Goal: Task Accomplishment & Management: Manage account settings

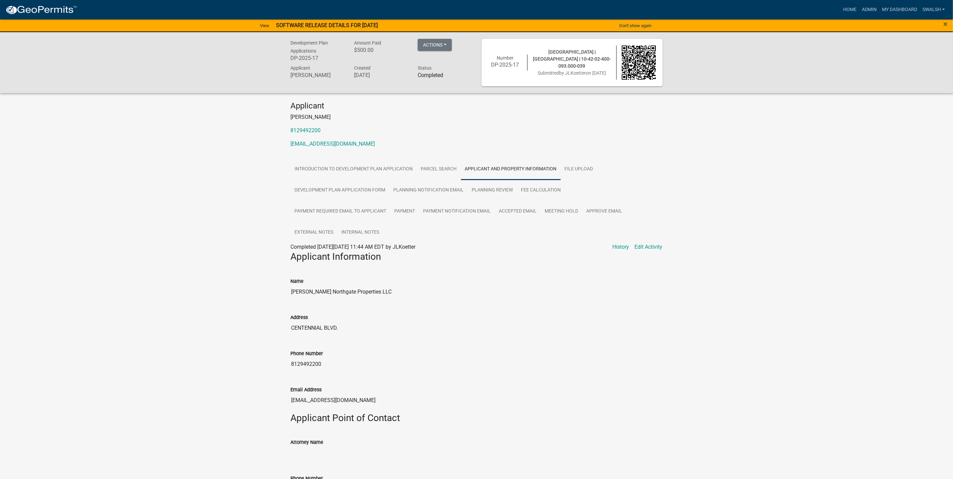
click at [64, 12] on img at bounding box center [41, 10] width 72 height 10
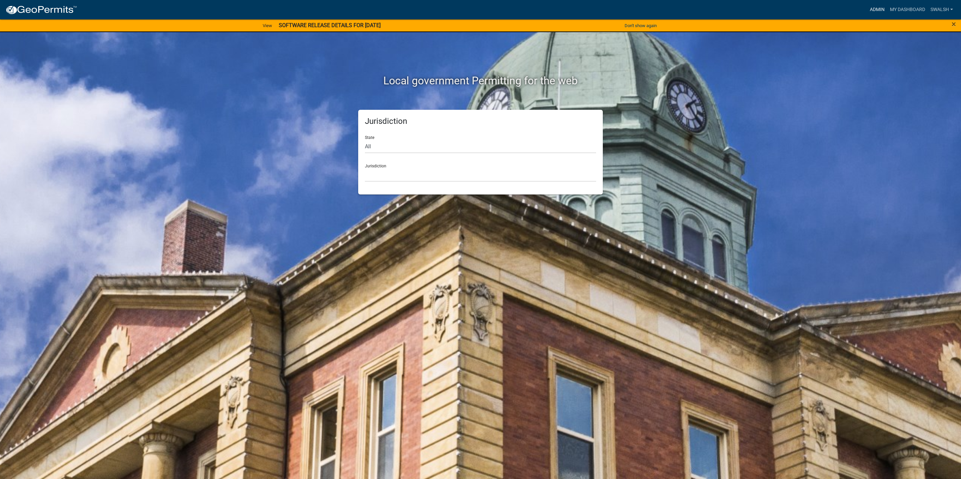
click at [870, 11] on link "Admin" at bounding box center [877, 9] width 20 height 13
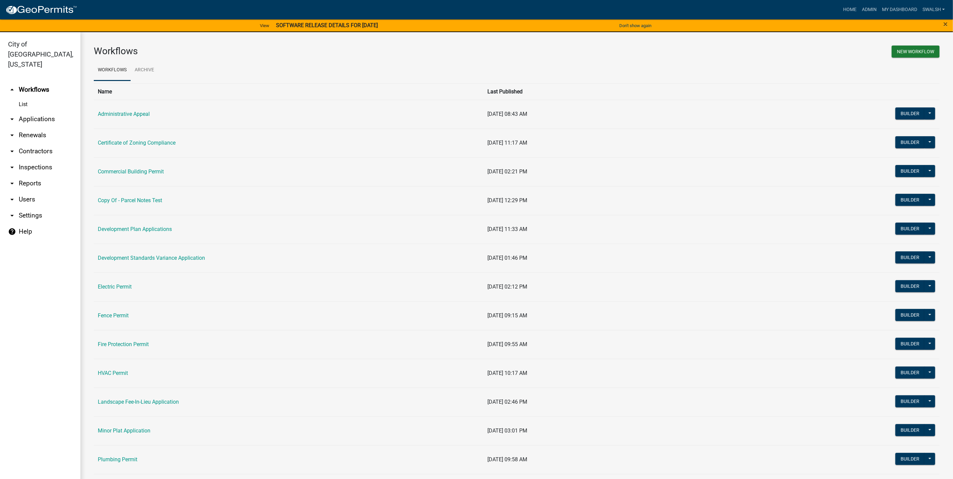
click at [36, 111] on link "arrow_drop_down Applications" at bounding box center [40, 119] width 80 height 16
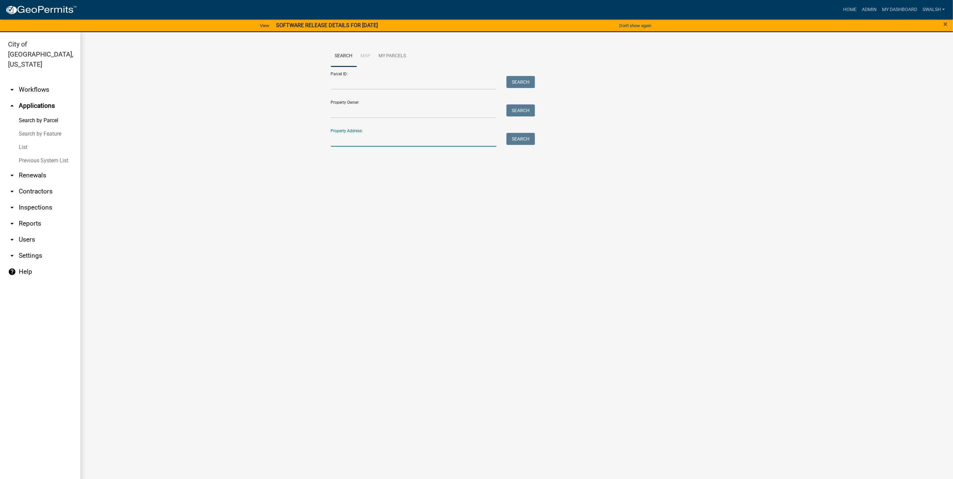
click at [414, 136] on input "Property Address:" at bounding box center [414, 140] width 166 height 14
type input "1414 [PERSON_NAME]"
click at [527, 135] on button "Search" at bounding box center [521, 139] width 28 height 12
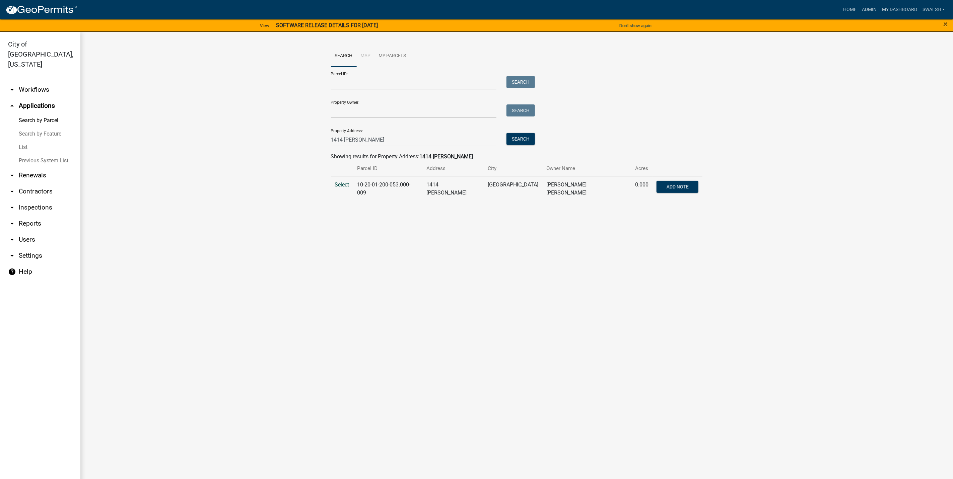
click at [343, 184] on span "Select" at bounding box center [342, 185] width 14 height 6
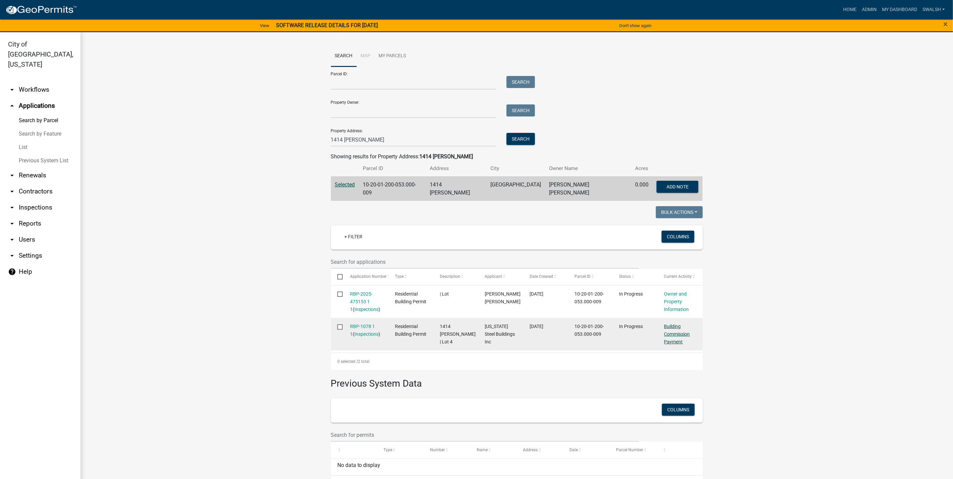
click at [672, 326] on link "Building Commission Payment" at bounding box center [677, 334] width 26 height 21
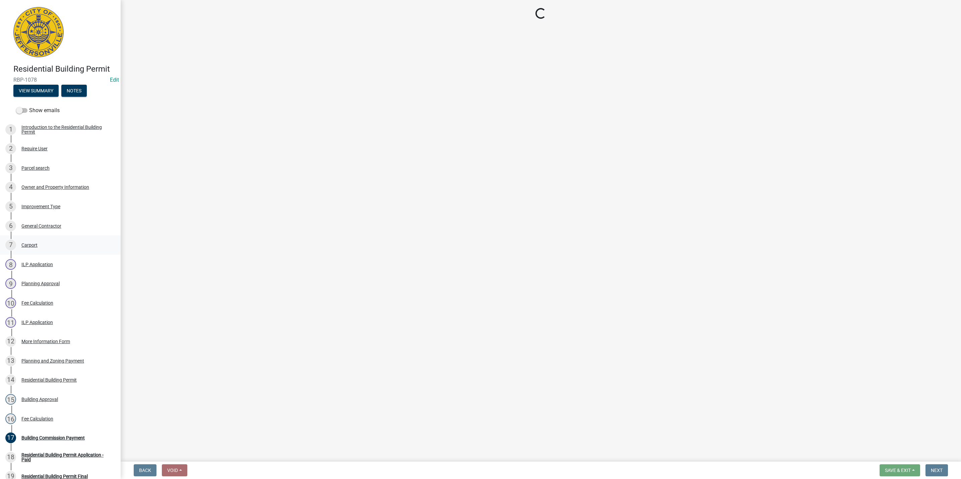
select select "3: 3"
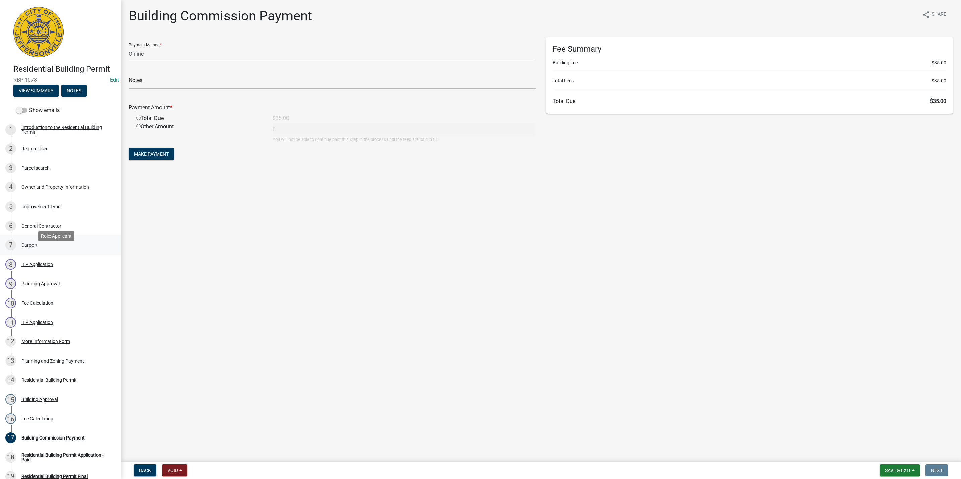
click at [62, 251] on div "7 Carport" at bounding box center [57, 245] width 105 height 11
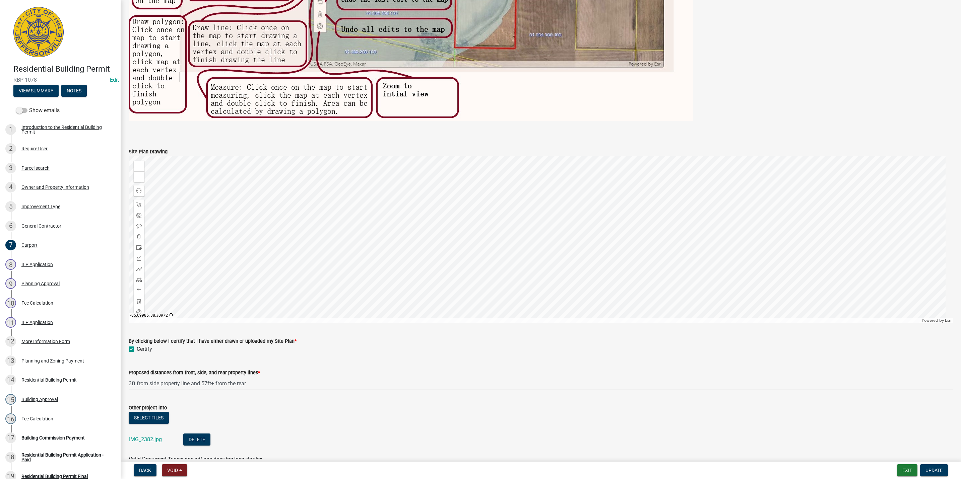
scroll to position [444, 0]
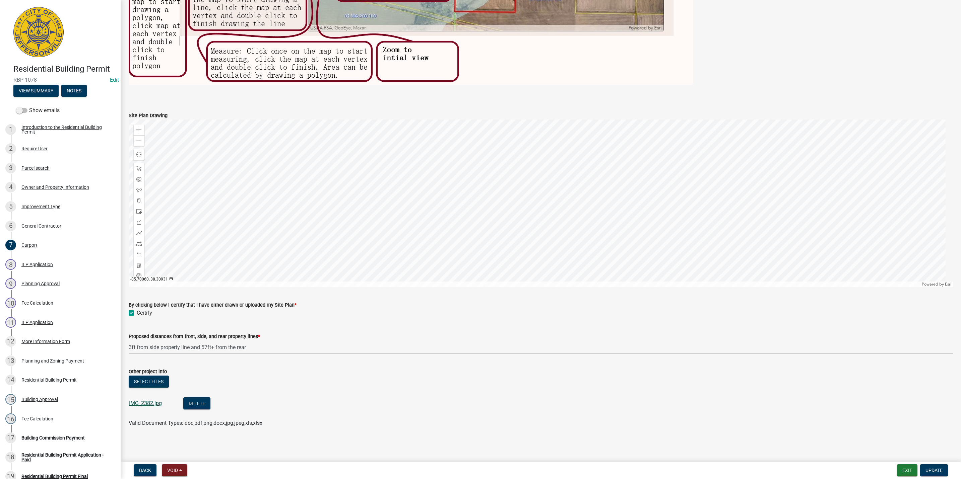
click at [153, 403] on link "IMG_2382.jpg" at bounding box center [145, 403] width 33 height 6
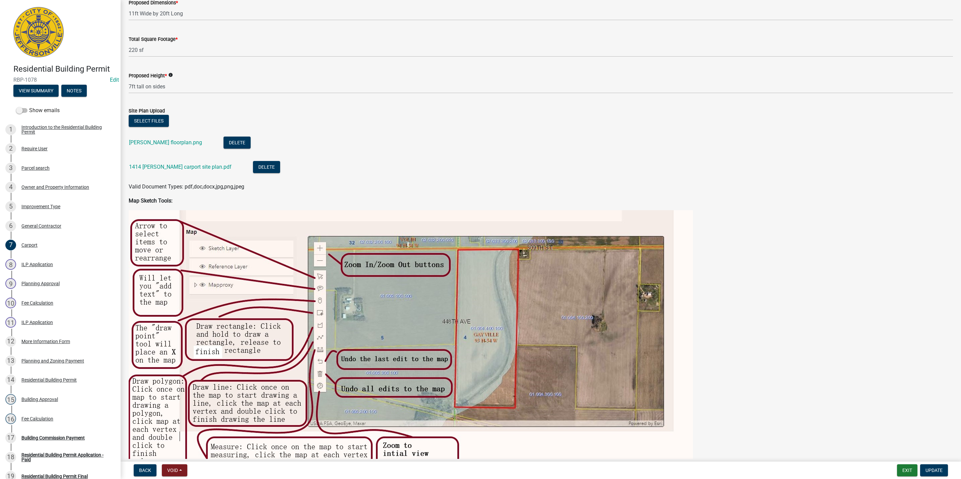
scroll to position [42, 0]
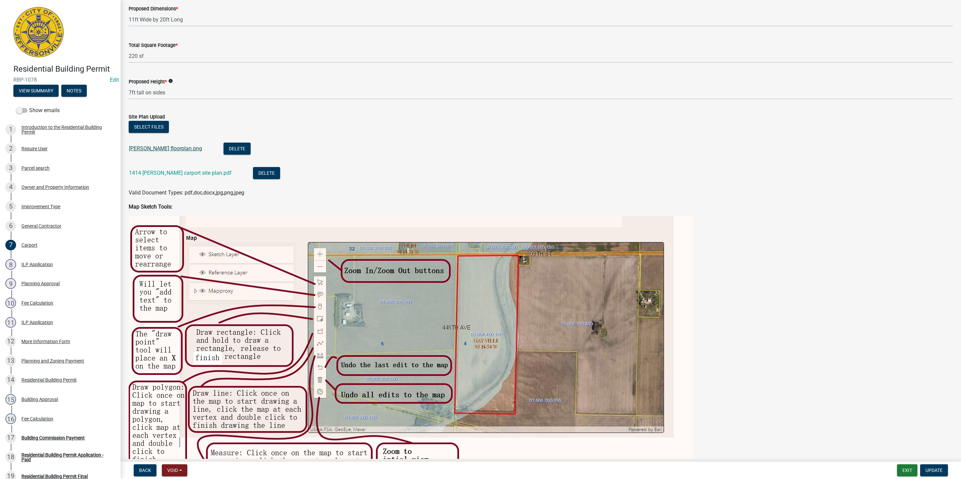
click at [153, 150] on link "[PERSON_NAME] floorplan.png" at bounding box center [165, 148] width 73 height 6
click at [170, 170] on link "1414 [PERSON_NAME] carport site plan.pdf" at bounding box center [180, 173] width 103 height 6
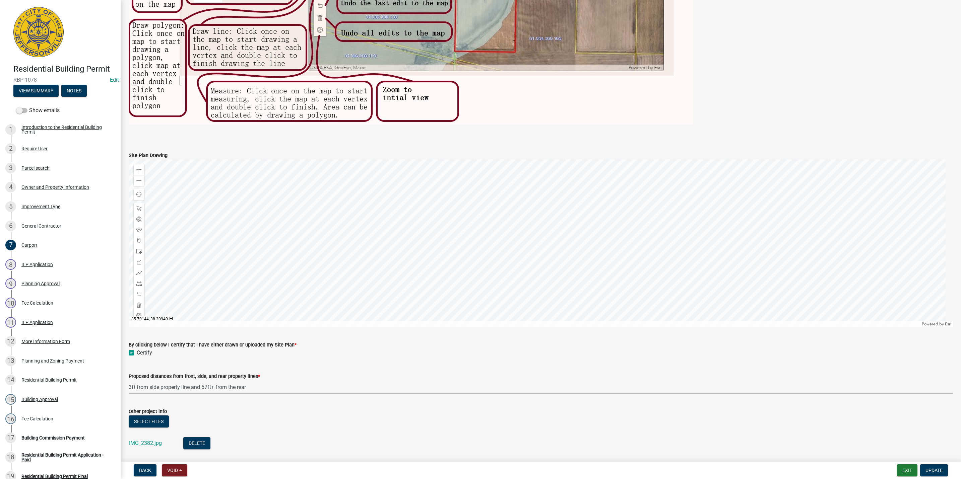
scroll to position [444, 0]
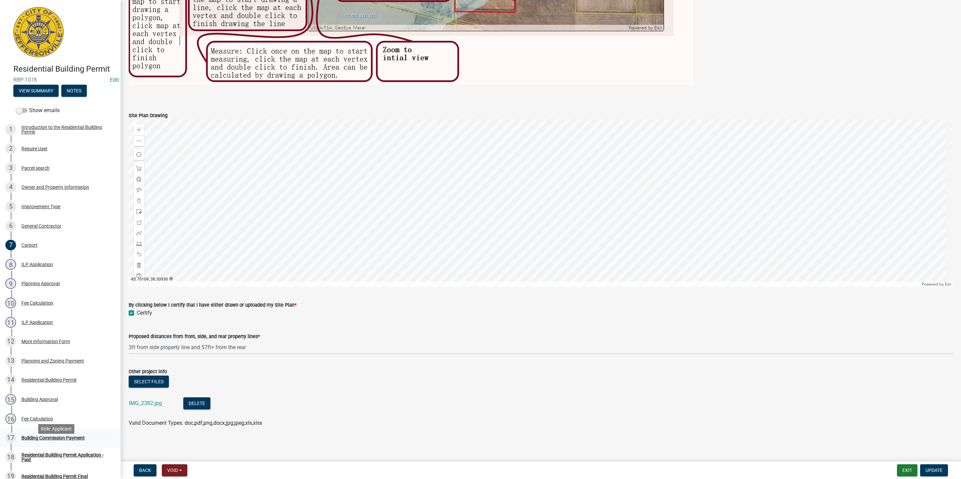
click at [79, 441] on div "Building Commission Payment" at bounding box center [52, 438] width 63 height 5
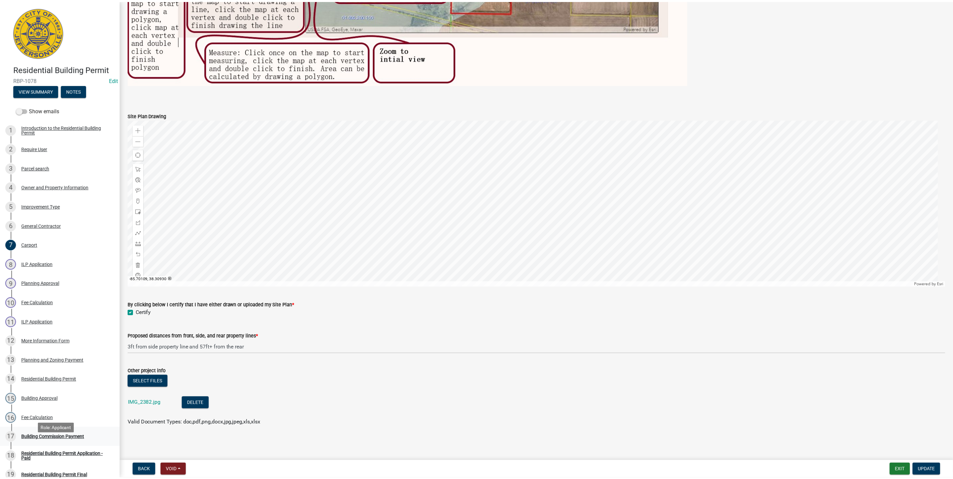
scroll to position [0, 0]
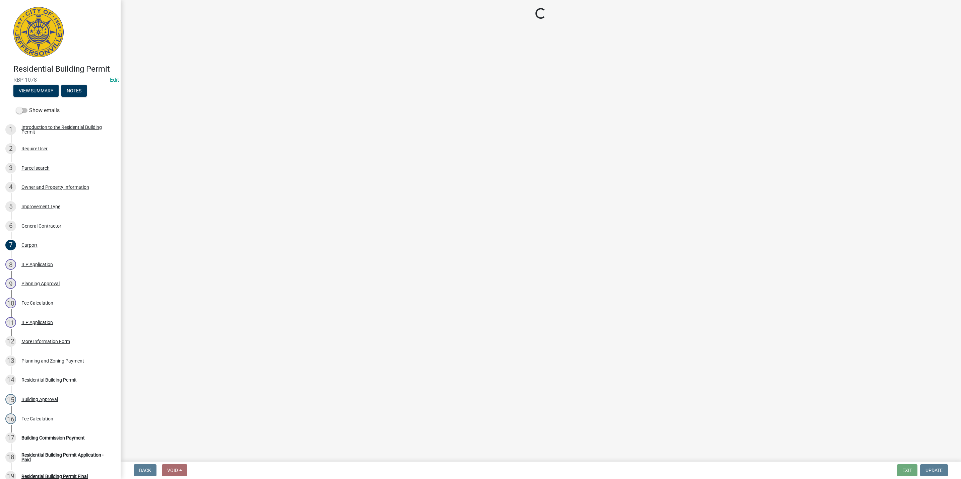
select select "3: 3"
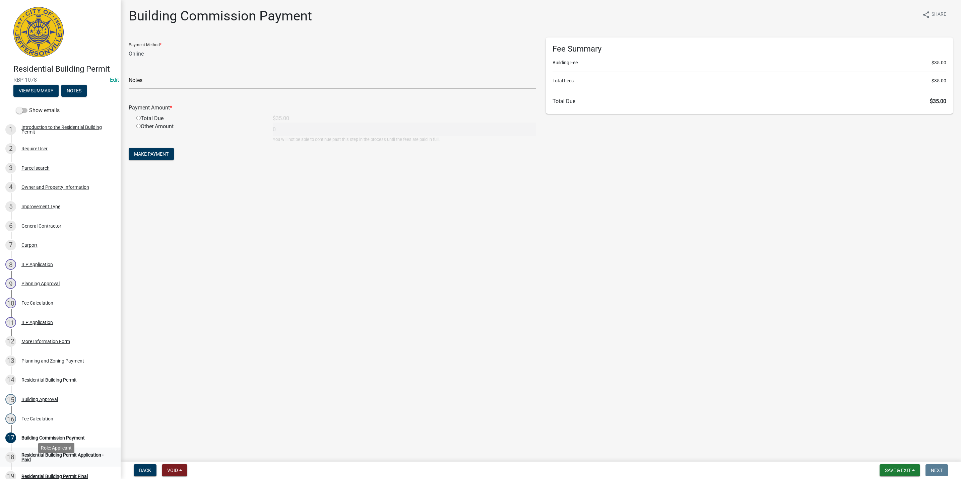
click at [76, 462] on div "Residential Building Permit Application - Paid" at bounding box center [65, 457] width 88 height 9
click at [136, 117] on input "radio" at bounding box center [138, 118] width 4 height 4
radio input "true"
type input "35"
click at [396, 284] on main "Building Commission Payment share Share Payment Method * Credit Card POS Check …" at bounding box center [541, 229] width 840 height 459
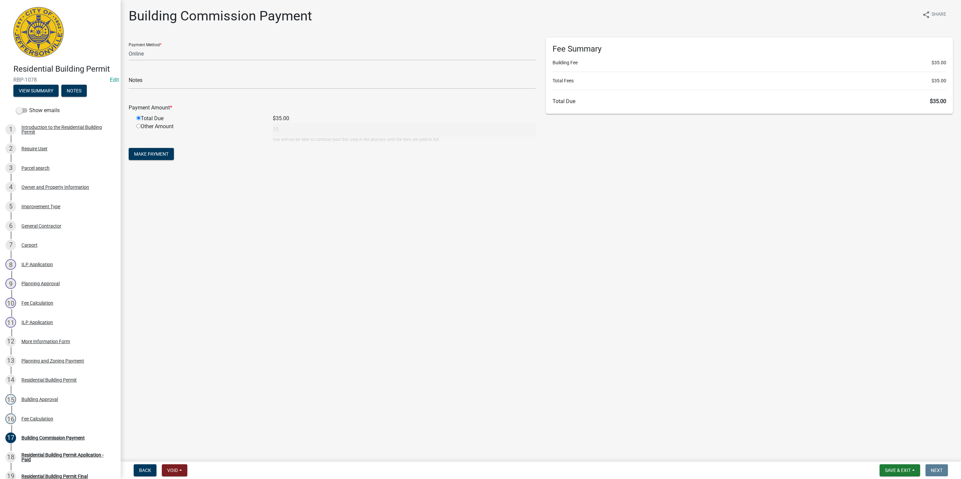
click at [149, 464] on nav "Back Void Withdraw Lock Expire Void Save & Exit Save Save & Exit Next" at bounding box center [541, 470] width 840 height 17
click at [145, 471] on span "Back" at bounding box center [145, 470] width 12 height 5
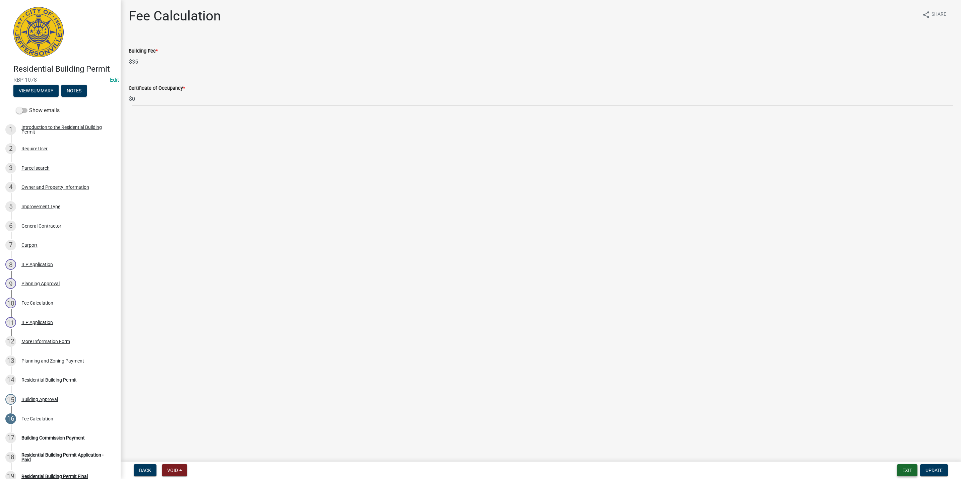
click at [912, 468] on button "Exit" at bounding box center [907, 471] width 20 height 12
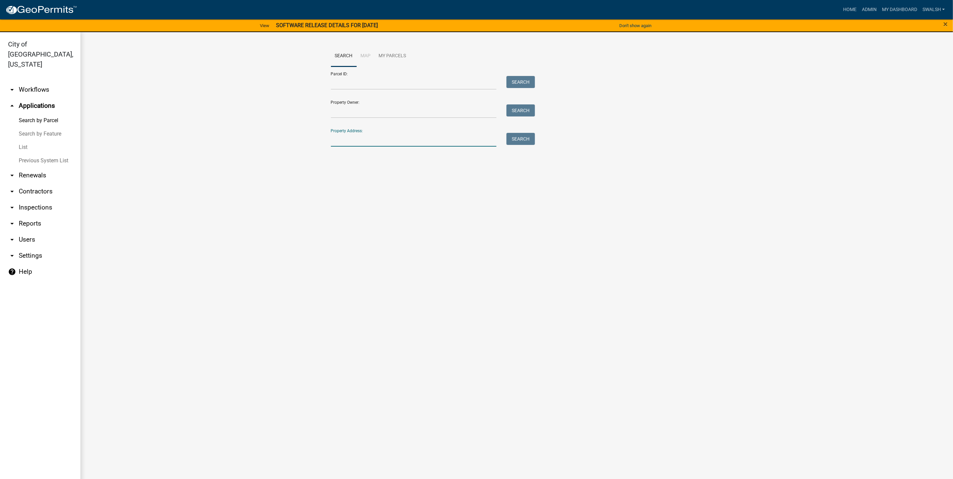
click at [377, 141] on input "Property Address:" at bounding box center [414, 140] width 166 height 14
type input "[PERSON_NAME] springs"
click at [533, 140] on button "Search" at bounding box center [521, 139] width 28 height 12
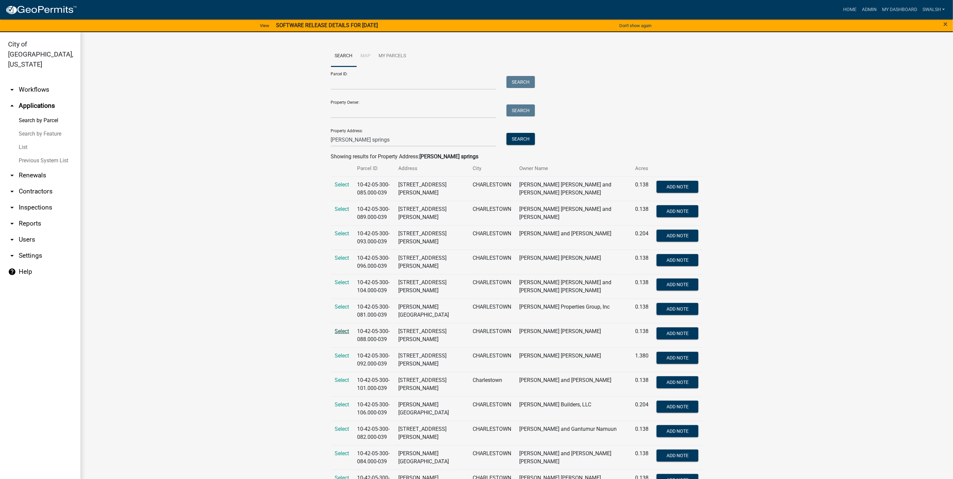
click at [336, 333] on span "Select" at bounding box center [342, 331] width 14 height 6
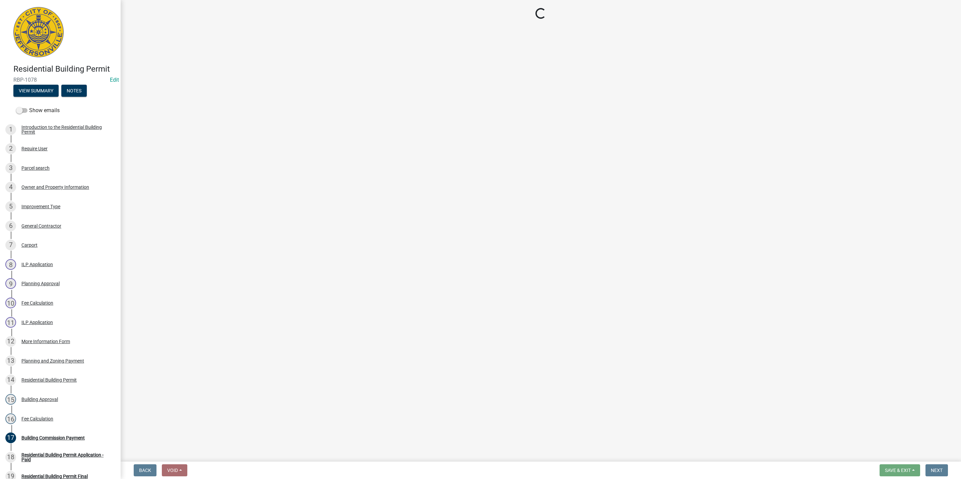
select select "3: 3"
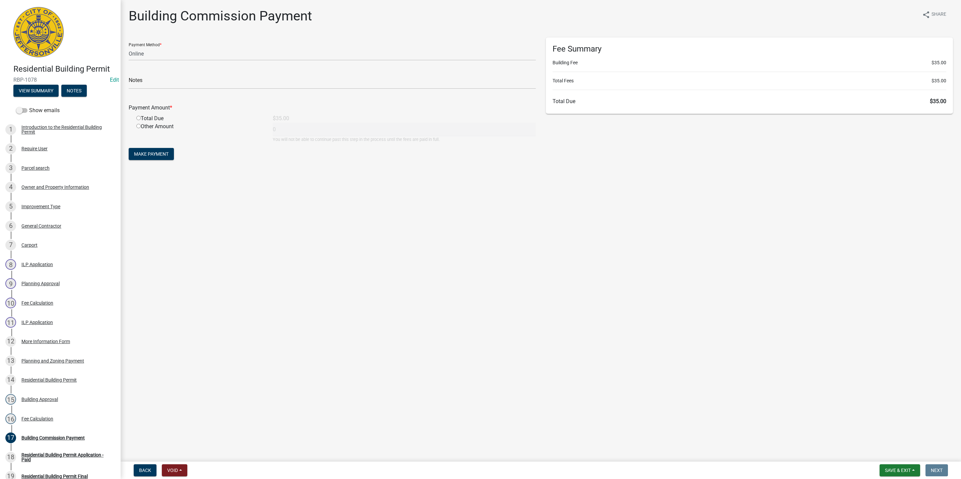
click at [150, 459] on main "Building Commission Payment share Share Payment Method * Credit Card POS Check …" at bounding box center [541, 229] width 840 height 459
click at [146, 466] on button "Back" at bounding box center [145, 471] width 23 height 12
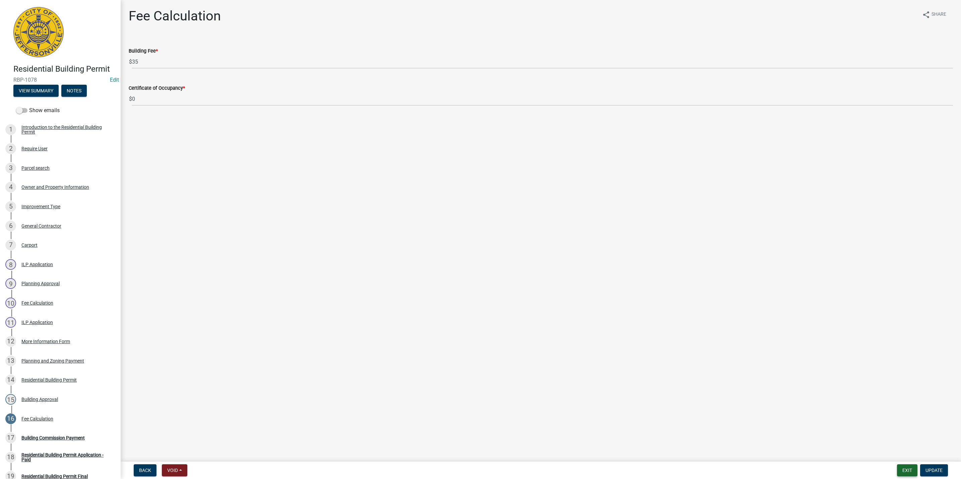
click at [906, 471] on button "Exit" at bounding box center [907, 471] width 20 height 12
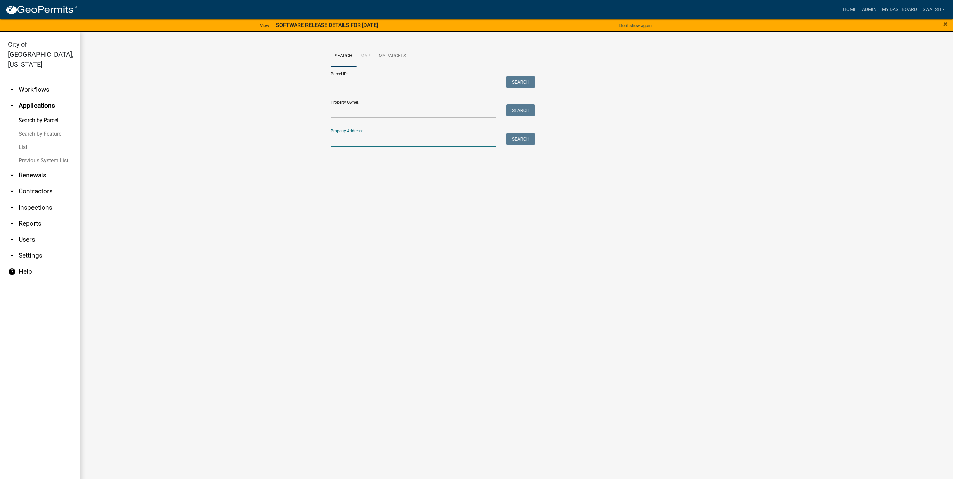
click at [470, 135] on input "Property Address:" at bounding box center [414, 140] width 166 height 14
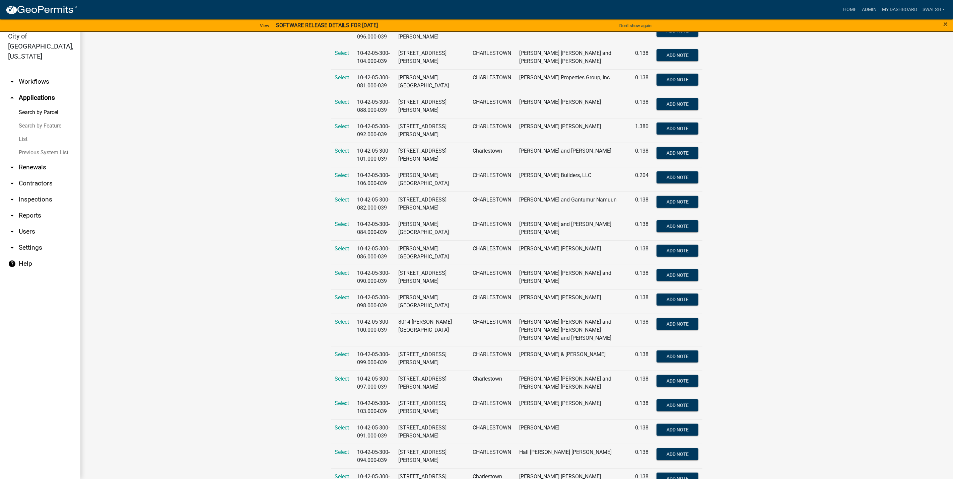
scroll to position [71, 0]
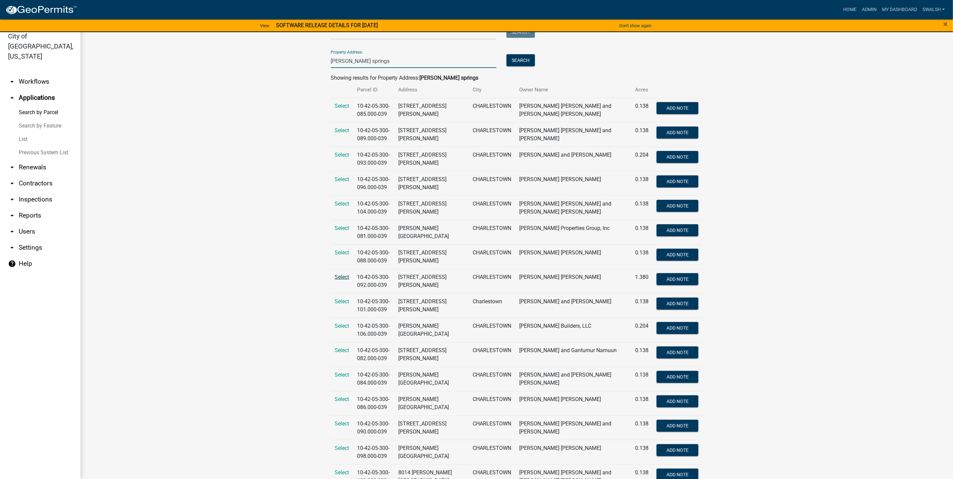
type input "[PERSON_NAME] springs"
click at [341, 280] on span "Select" at bounding box center [342, 277] width 14 height 6
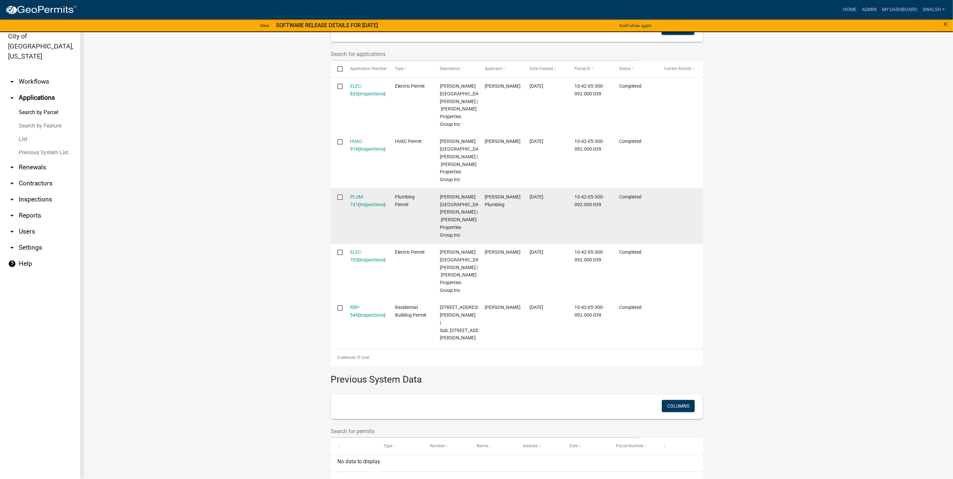
scroll to position [201, 0]
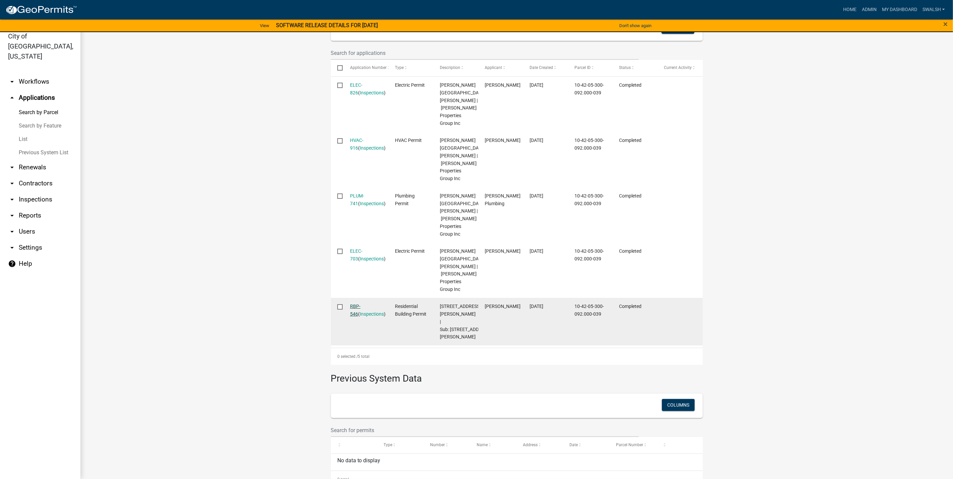
click at [353, 317] on link "RBP-546" at bounding box center [355, 310] width 10 height 13
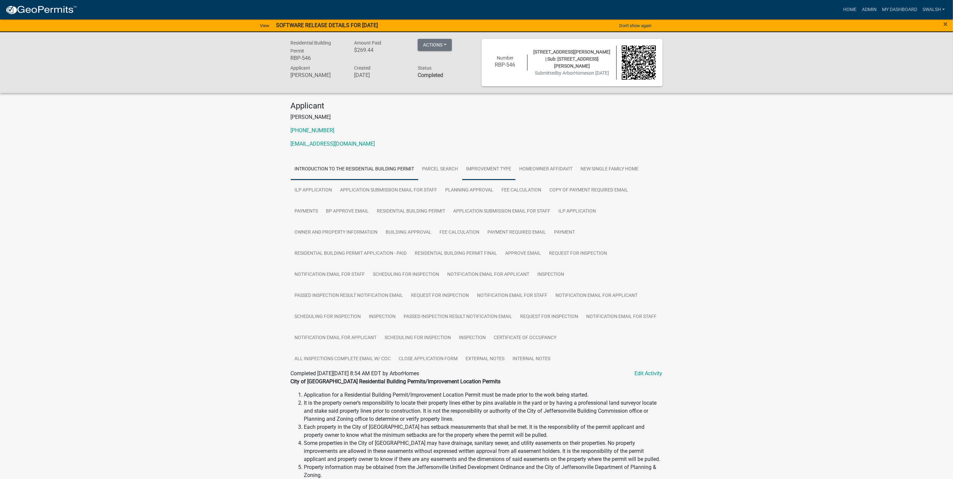
click at [499, 167] on link "Improvement Type" at bounding box center [488, 169] width 53 height 21
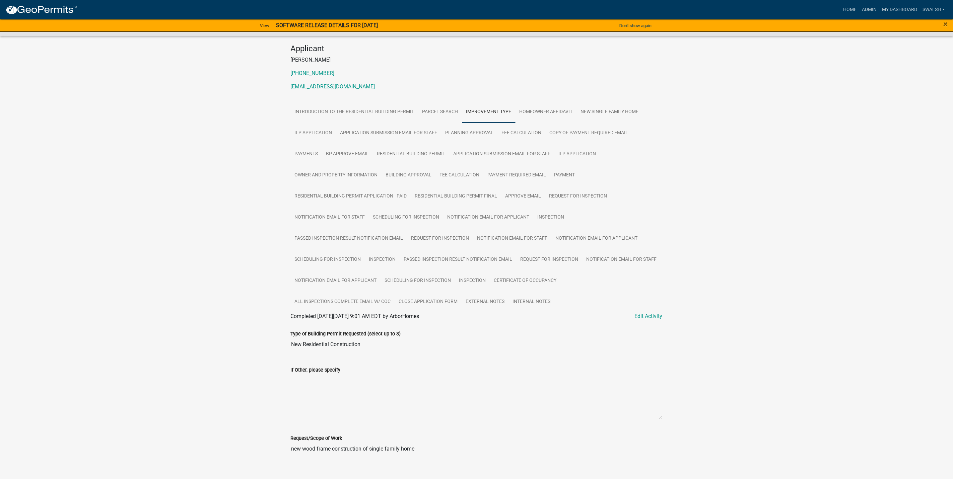
scroll to position [56, 0]
click at [596, 113] on link "New Single Family Home" at bounding box center [610, 113] width 66 height 21
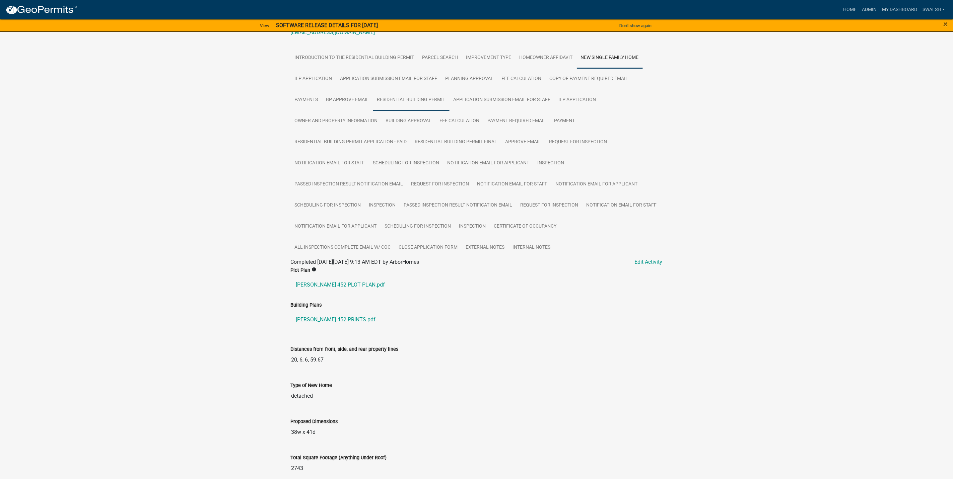
scroll to position [0, 0]
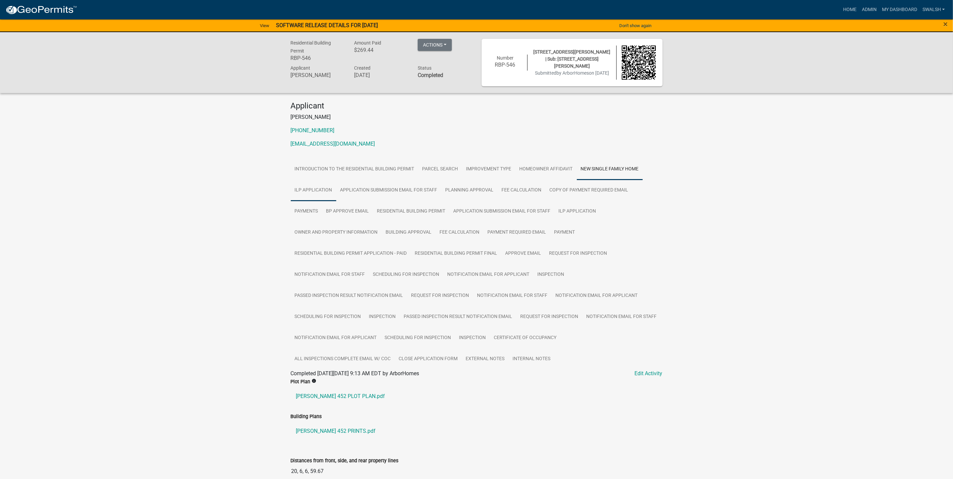
click at [313, 192] on link "ILP Application" at bounding box center [314, 190] width 46 height 21
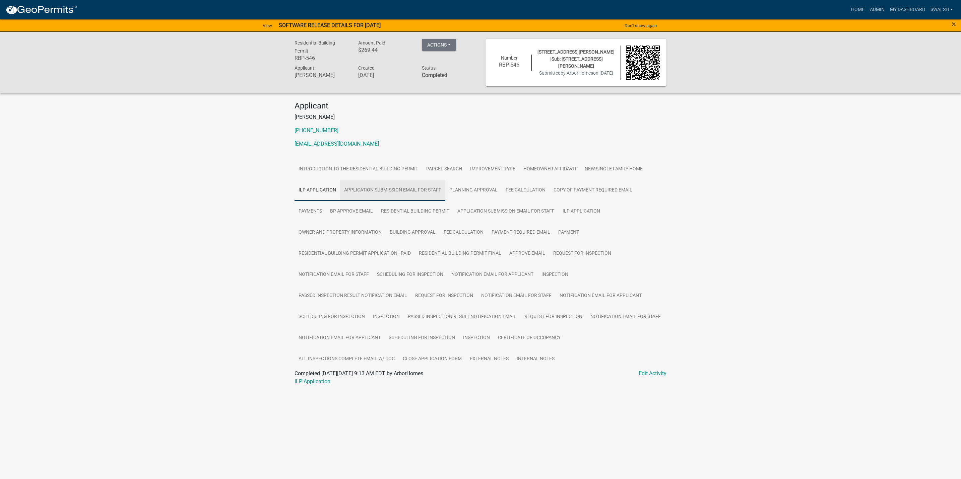
click at [368, 194] on link "Application Submission Email for Staff" at bounding box center [392, 190] width 105 height 21
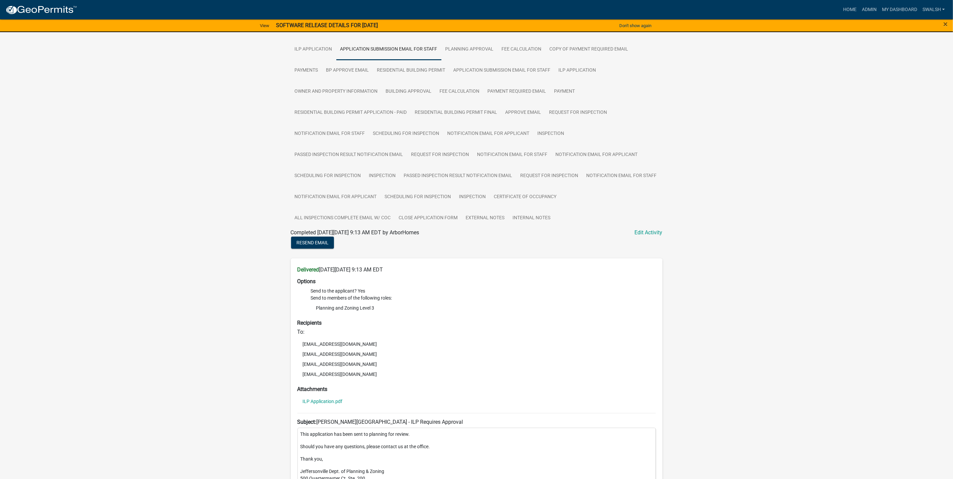
scroll to position [270, 0]
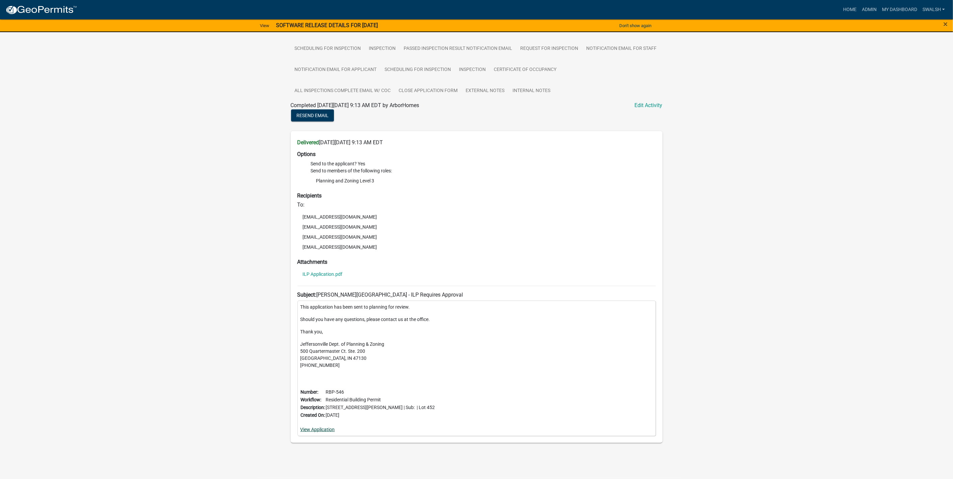
click at [326, 429] on link "View Application" at bounding box center [318, 429] width 35 height 5
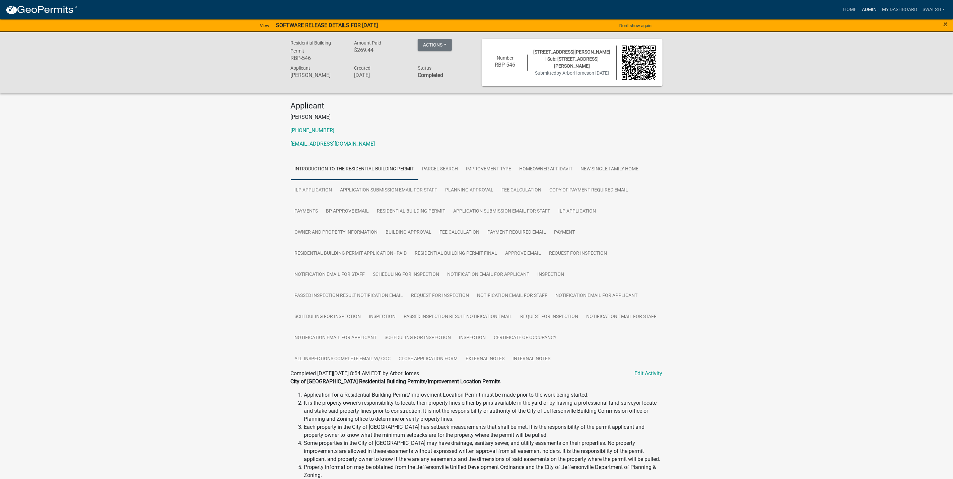
click at [872, 8] on link "Admin" at bounding box center [869, 9] width 20 height 13
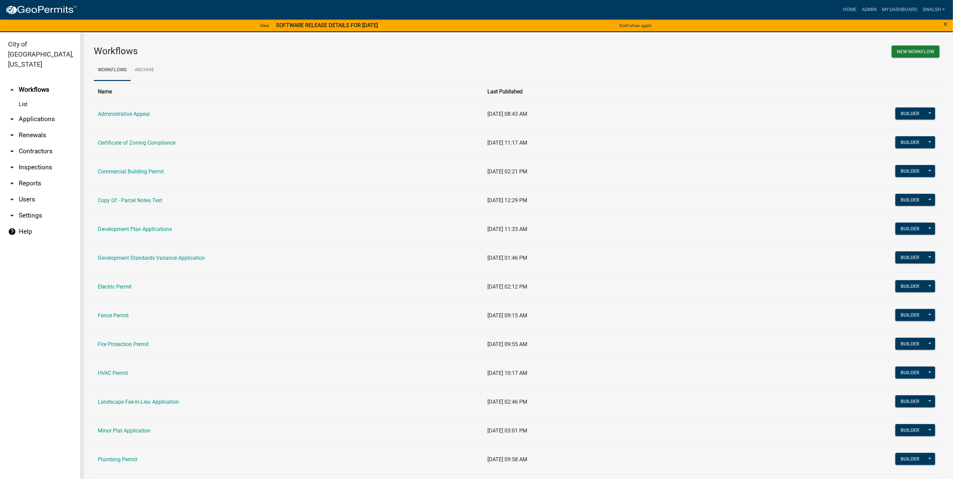
click at [53, 111] on link "arrow_drop_down Applications" at bounding box center [40, 119] width 80 height 16
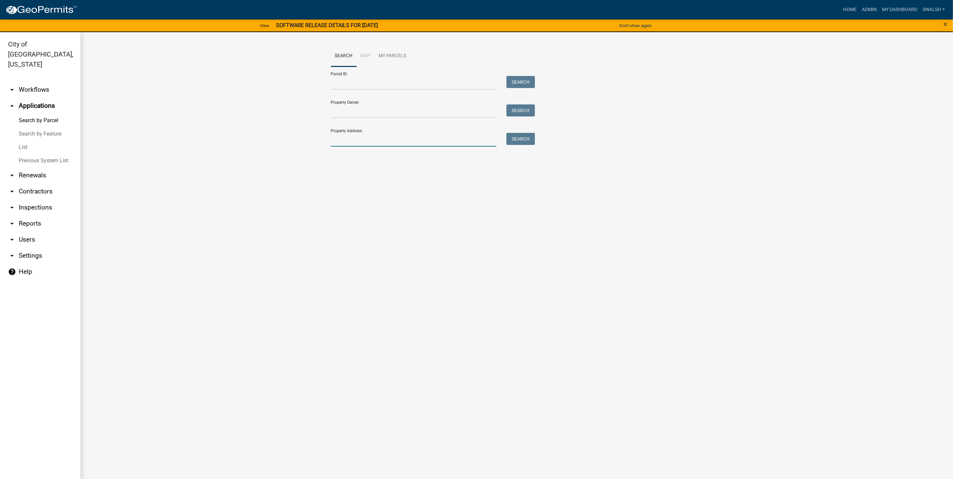
click at [422, 135] on input "Property Address:" at bounding box center [414, 140] width 166 height 14
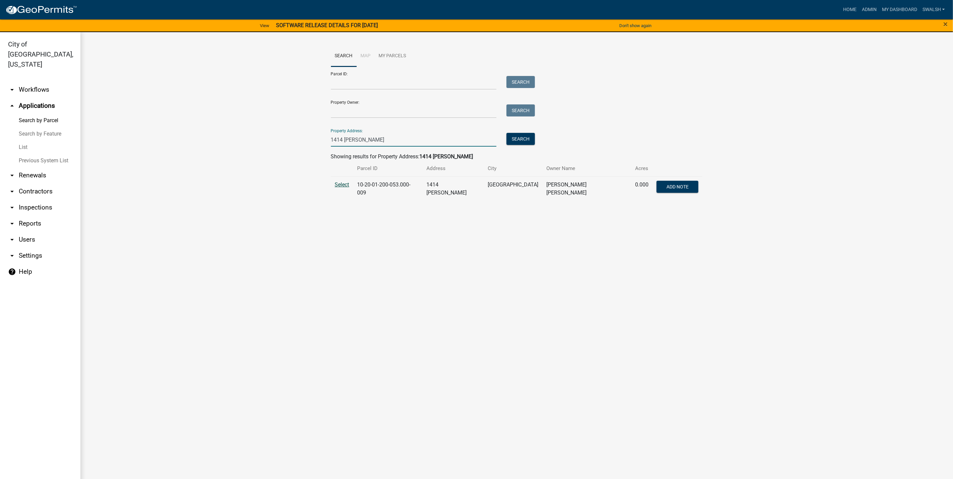
type input "1414 [PERSON_NAME]"
click at [346, 183] on span "Select" at bounding box center [342, 185] width 14 height 6
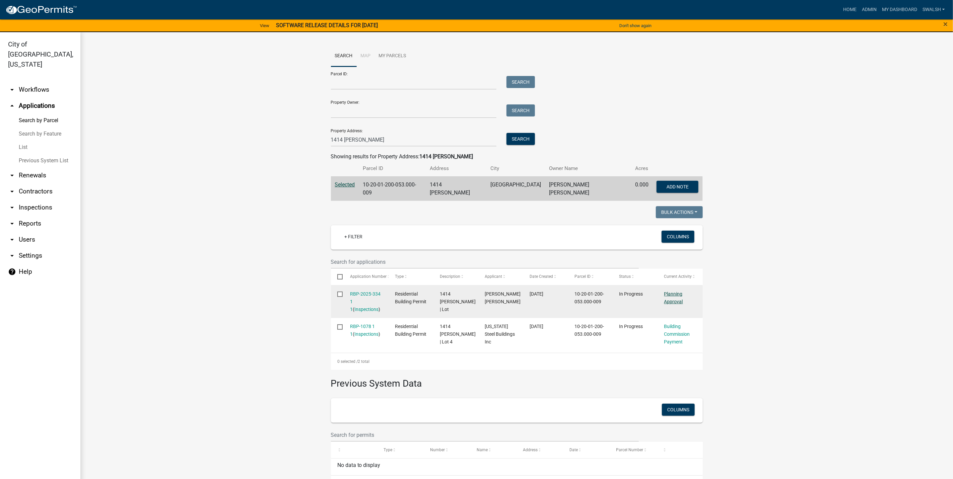
click at [675, 300] on link "Planning Approval" at bounding box center [673, 297] width 19 height 13
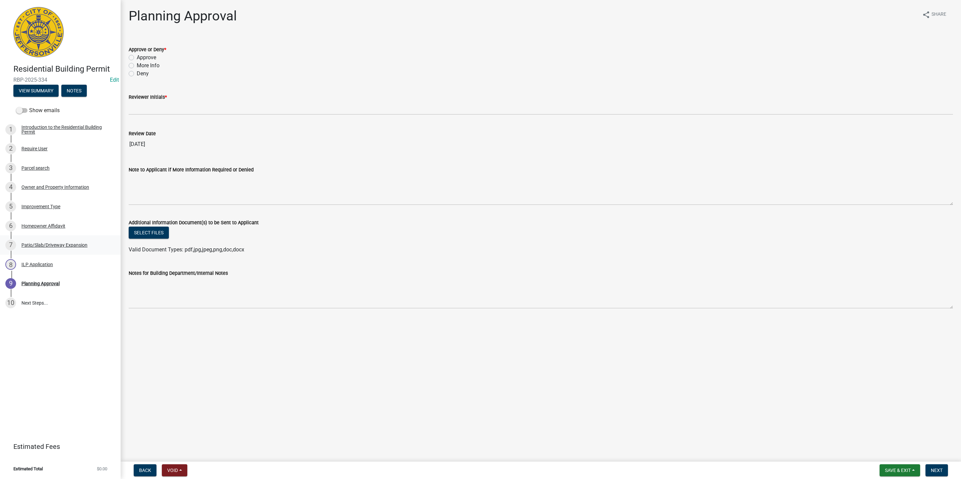
click at [83, 239] on link "7 Patio/Slab/Driveway Expansion" at bounding box center [60, 245] width 121 height 19
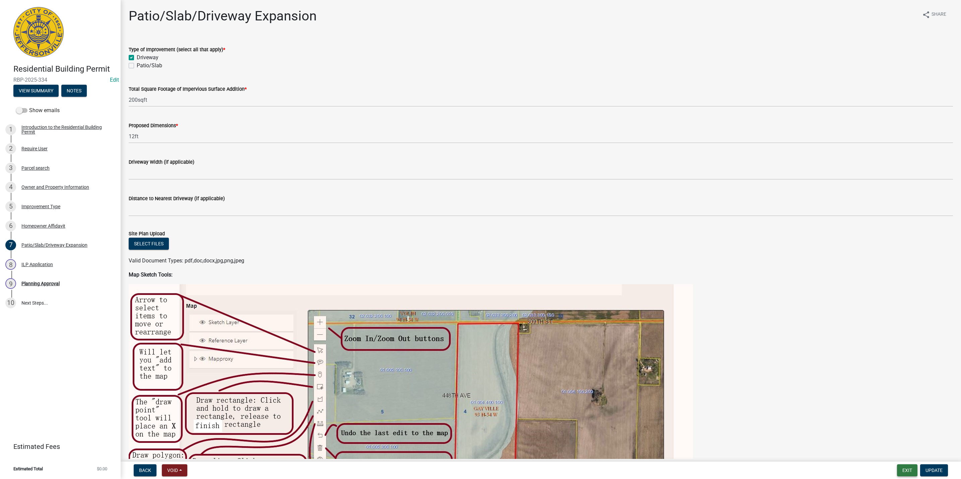
click at [900, 468] on button "Exit" at bounding box center [907, 471] width 20 height 12
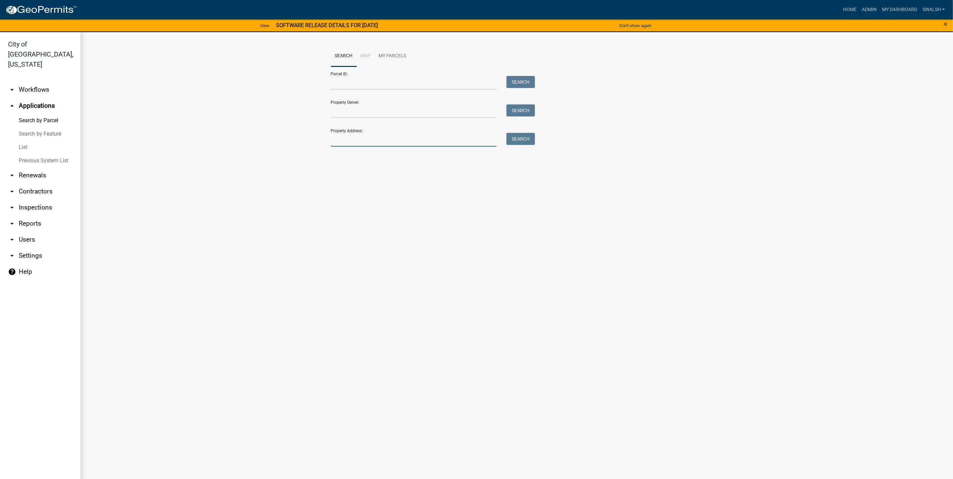
click at [415, 135] on input "Property Address:" at bounding box center [414, 140] width 166 height 14
type input "1414 [PERSON_NAME]"
click at [543, 135] on div "Parcel ID: Search Property Owner: Search Property Address: 1414 allison Search" at bounding box center [517, 107] width 372 height 80
click at [533, 138] on button "Search" at bounding box center [521, 139] width 28 height 12
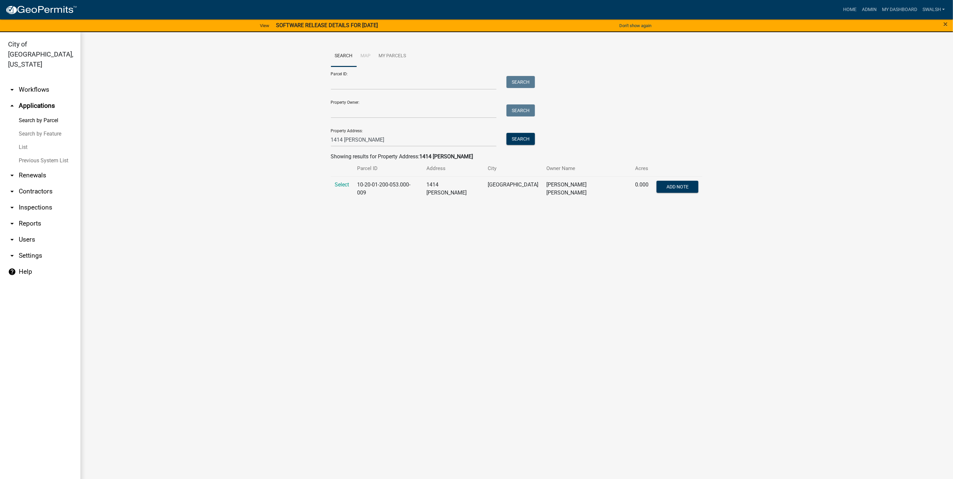
click at [347, 180] on td "Select" at bounding box center [342, 189] width 22 height 24
click at [345, 184] on span "Select" at bounding box center [342, 185] width 14 height 6
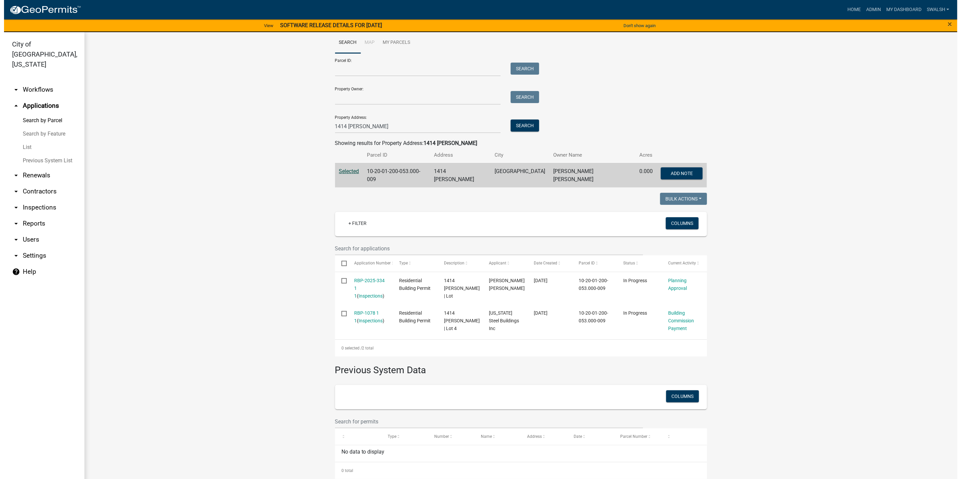
scroll to position [17, 0]
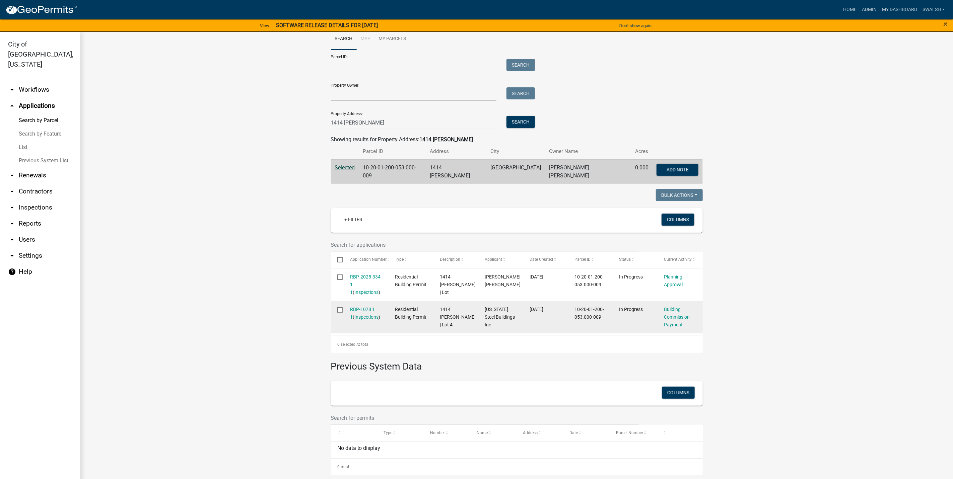
click at [668, 326] on div "Building Commission Payment" at bounding box center [680, 317] width 32 height 23
click at [667, 323] on link "Building Commission Payment" at bounding box center [677, 317] width 26 height 21
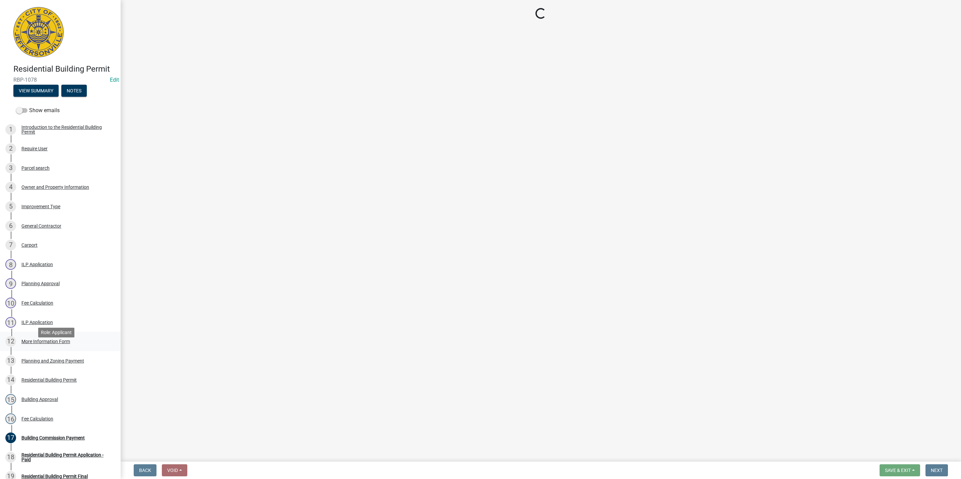
select select "3: 3"
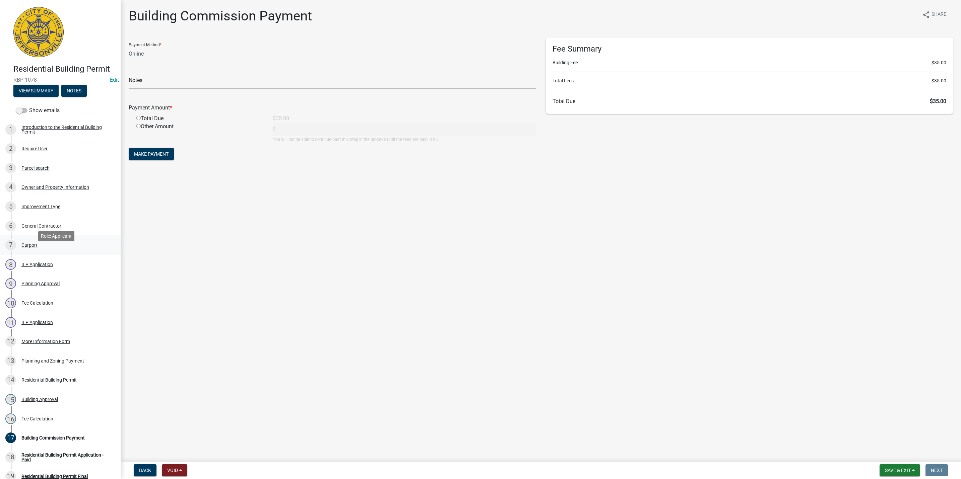
click at [72, 251] on div "7 Carport" at bounding box center [57, 245] width 105 height 11
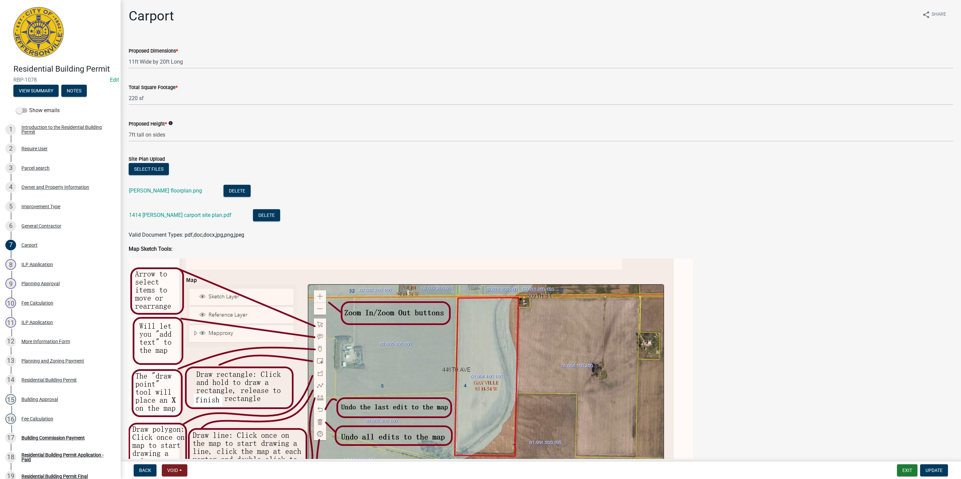
click at [57, 344] on div "More Information Form" at bounding box center [45, 341] width 49 height 5
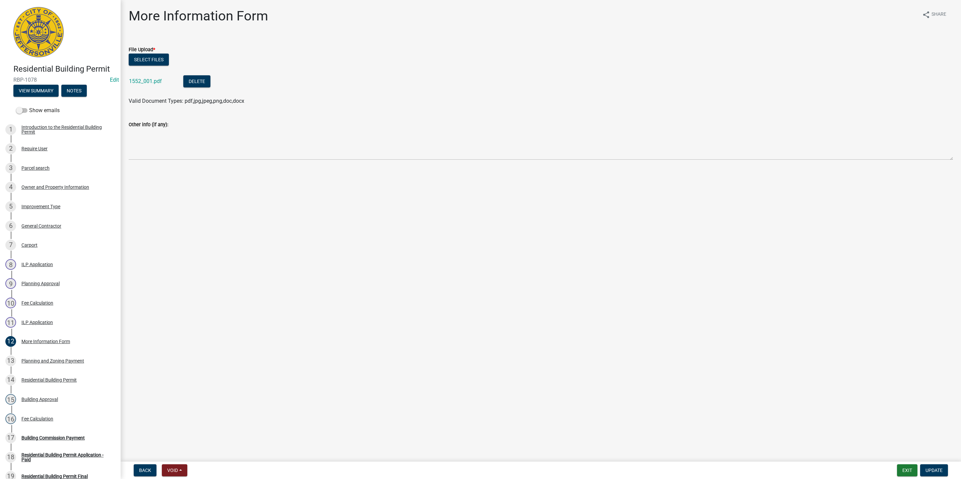
click at [148, 75] on div "1552_001.pdf" at bounding box center [151, 82] width 44 height 14
click at [151, 80] on link "1552_001.pdf" at bounding box center [145, 81] width 33 height 6
